Goal: Task Accomplishment & Management: Manage account settings

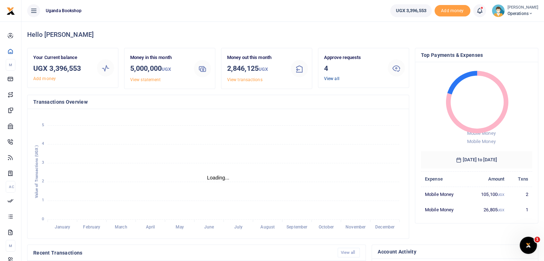
scroll to position [6, 6]
click at [333, 80] on link "View all" at bounding box center [331, 78] width 15 height 5
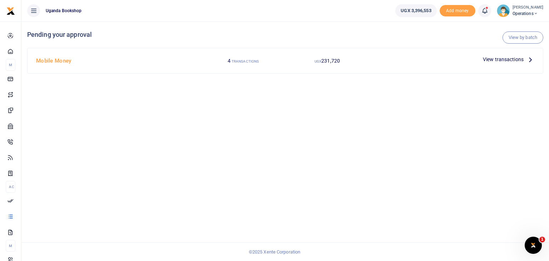
click at [505, 60] on span "View transactions" at bounding box center [503, 59] width 41 height 8
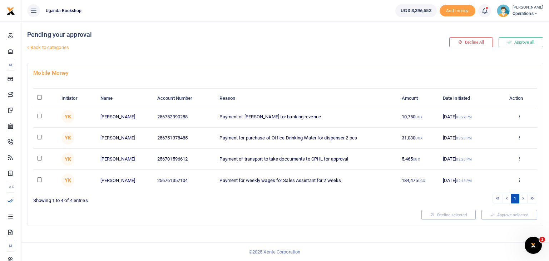
click at [37, 96] on input "\a \a : activate to sort column descending" at bounding box center [39, 97] width 5 height 5
checkbox input "true"
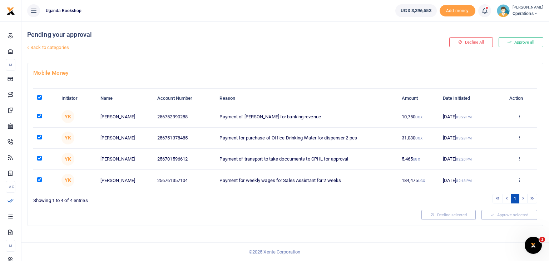
checkbox input "true"
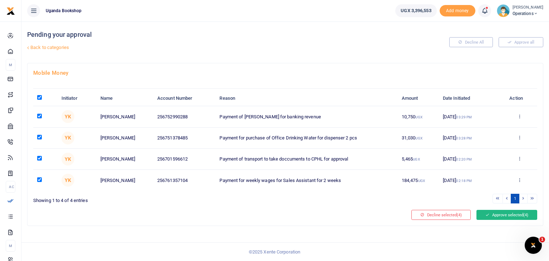
click at [517, 212] on button "Approve selected (4)" at bounding box center [507, 215] width 61 height 10
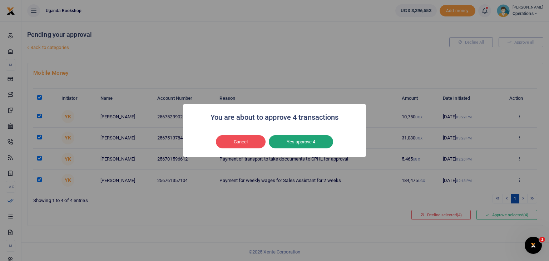
click at [291, 144] on button "Yes approve 4" at bounding box center [301, 142] width 64 height 14
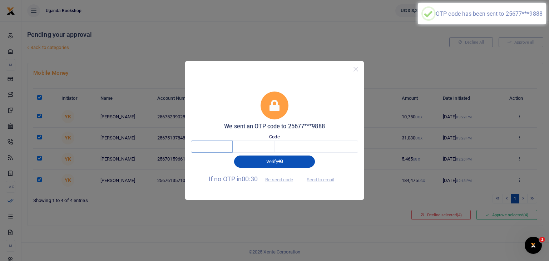
click at [223, 143] on input "text" at bounding box center [212, 147] width 42 height 12
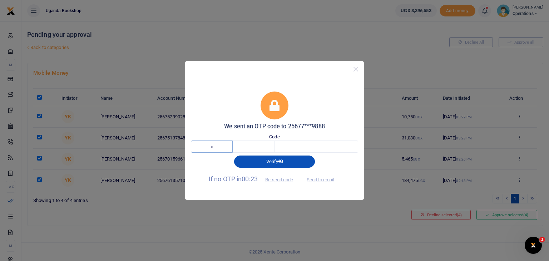
type input "8"
type input "6"
type input "1"
type input "3"
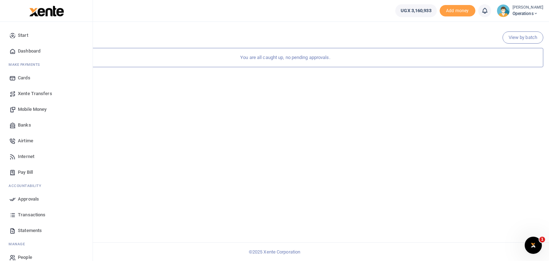
click at [32, 198] on span "Approvals" at bounding box center [28, 199] width 21 height 7
click at [27, 200] on span "Approvals" at bounding box center [28, 199] width 21 height 7
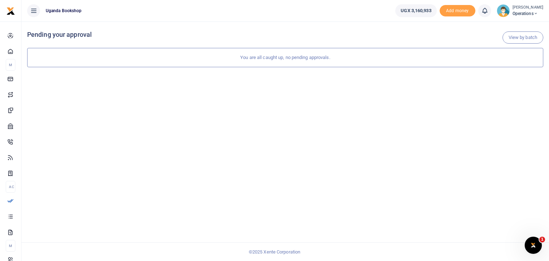
click at [529, 12] on span "Operations" at bounding box center [528, 13] width 31 height 6
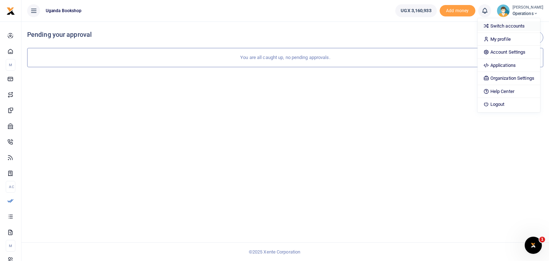
click at [522, 25] on link "Switch accounts" at bounding box center [509, 26] width 63 height 10
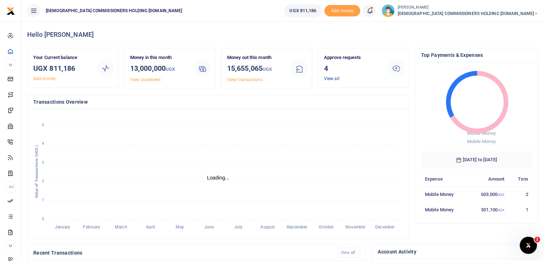
scroll to position [95, 106]
click at [334, 79] on link "View all" at bounding box center [331, 78] width 15 height 5
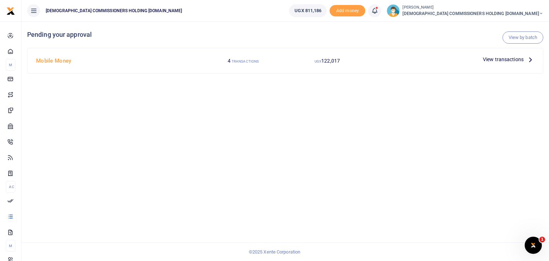
click at [505, 60] on span "View transactions" at bounding box center [503, 59] width 41 height 8
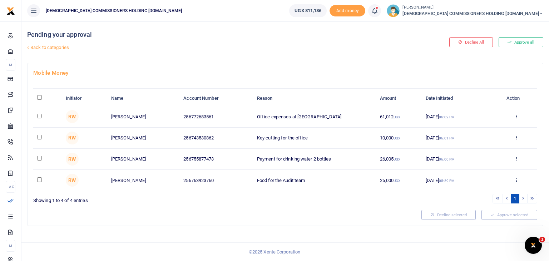
click at [39, 97] on input "\a \a : activate to sort column descending" at bounding box center [39, 97] width 5 height 5
checkbox input "true"
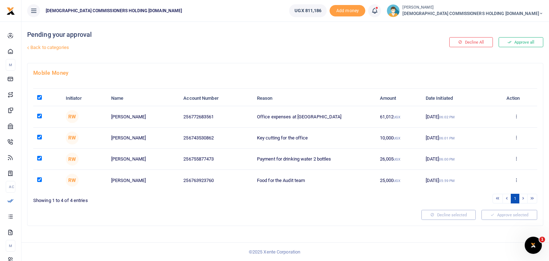
checkbox input "true"
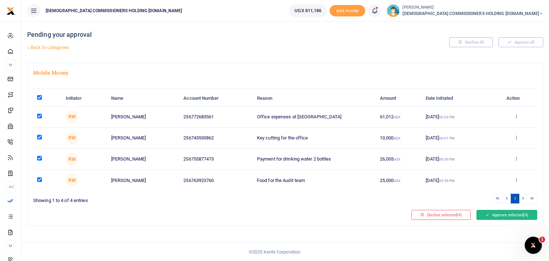
click at [511, 213] on button "Approve selected (4)" at bounding box center [507, 215] width 61 height 10
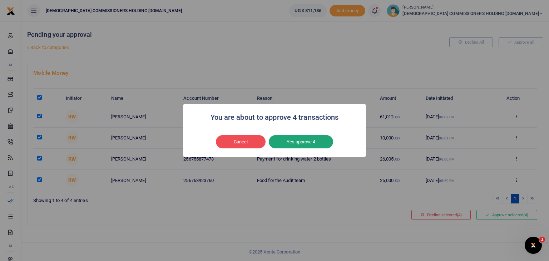
click at [298, 141] on button "Yes approve 4" at bounding box center [301, 142] width 64 height 14
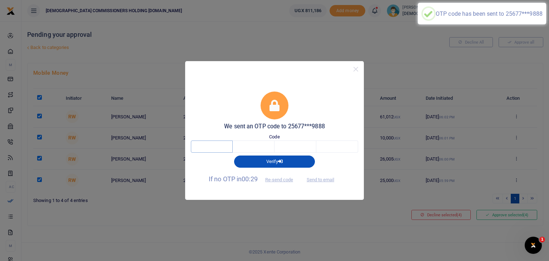
click at [208, 148] on input "text" at bounding box center [212, 147] width 42 height 12
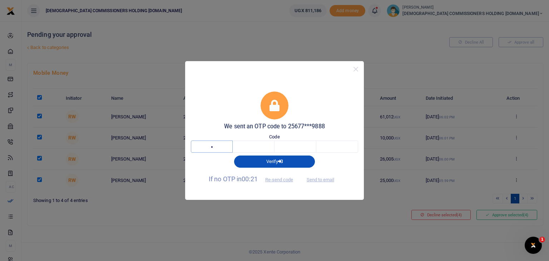
type input "4"
type input "0"
type input "4"
type input "1"
